Goal: Task Accomplishment & Management: Use online tool/utility

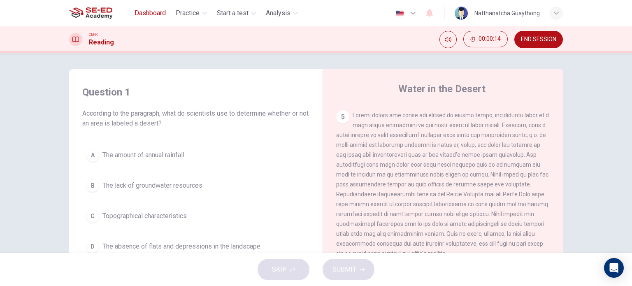
click at [148, 15] on span "Dashboard" at bounding box center [150, 13] width 31 height 10
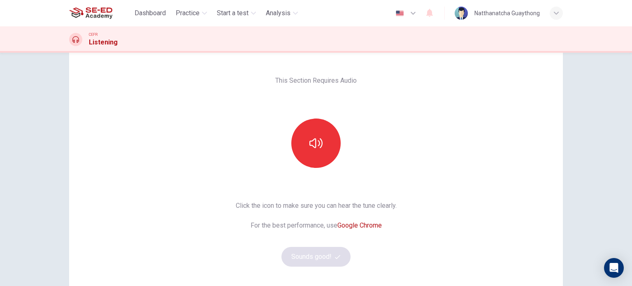
scroll to position [41, 0]
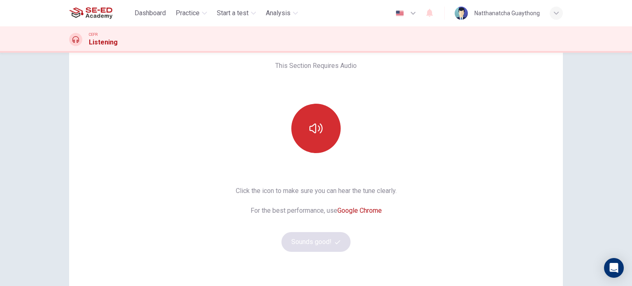
click at [314, 123] on icon "button" at bounding box center [315, 128] width 13 height 13
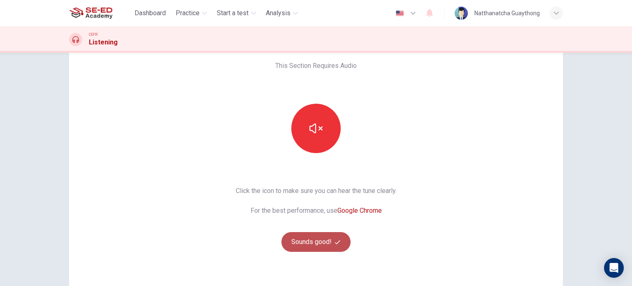
click at [331, 238] on button "Sounds good!" at bounding box center [315, 242] width 69 height 20
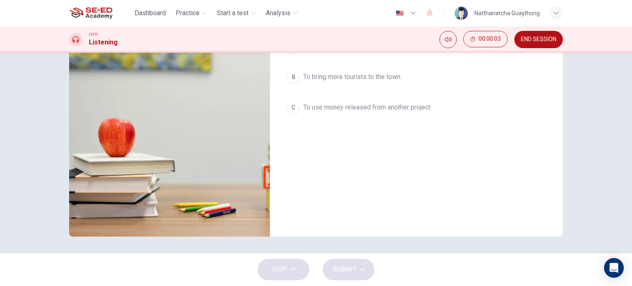
scroll to position [0, 0]
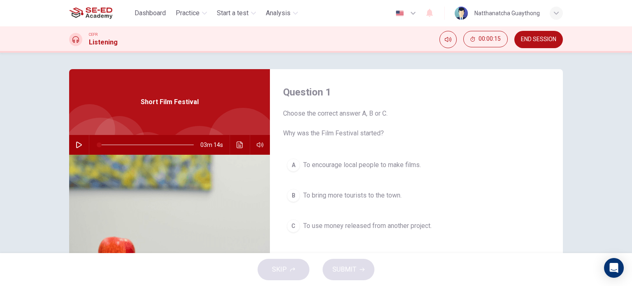
click at [77, 147] on icon "button" at bounding box center [79, 145] width 6 height 7
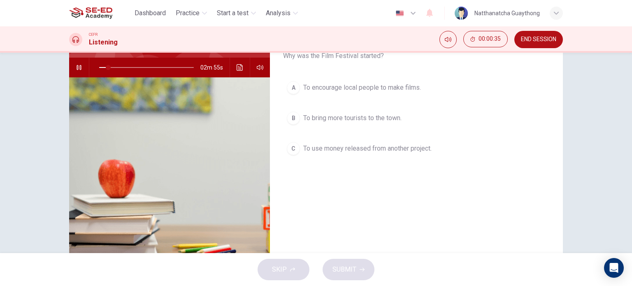
scroll to position [36, 0]
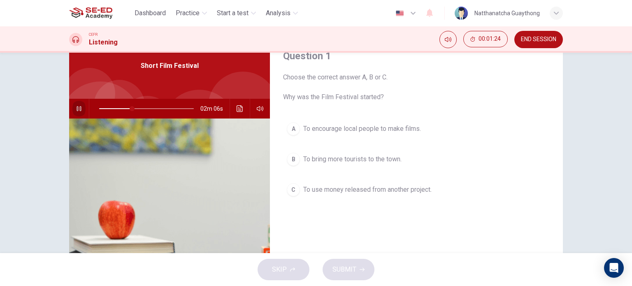
click at [78, 112] on button "button" at bounding box center [78, 109] width 13 height 20
type input "35"
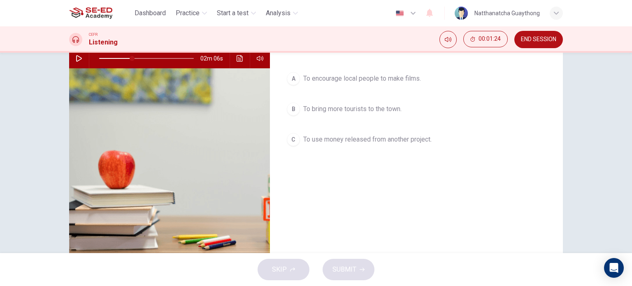
scroll to position [118, 0]
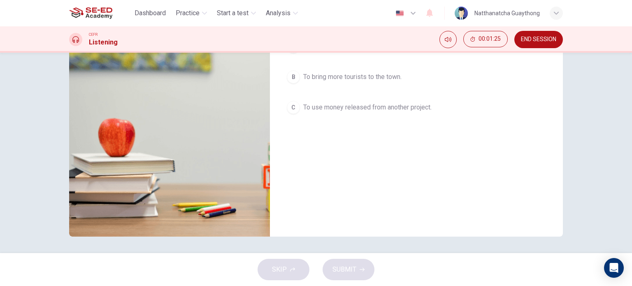
click at [548, 33] on button "END SESSION" at bounding box center [538, 39] width 49 height 17
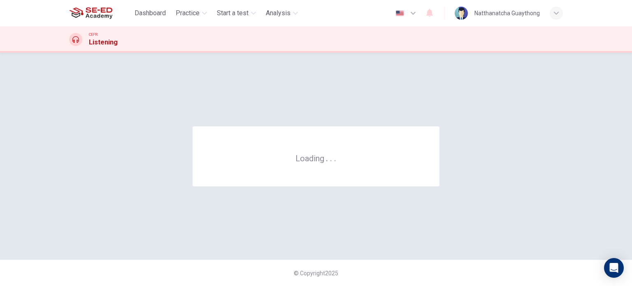
scroll to position [0, 0]
